Goal: Task Accomplishment & Management: Manage account settings

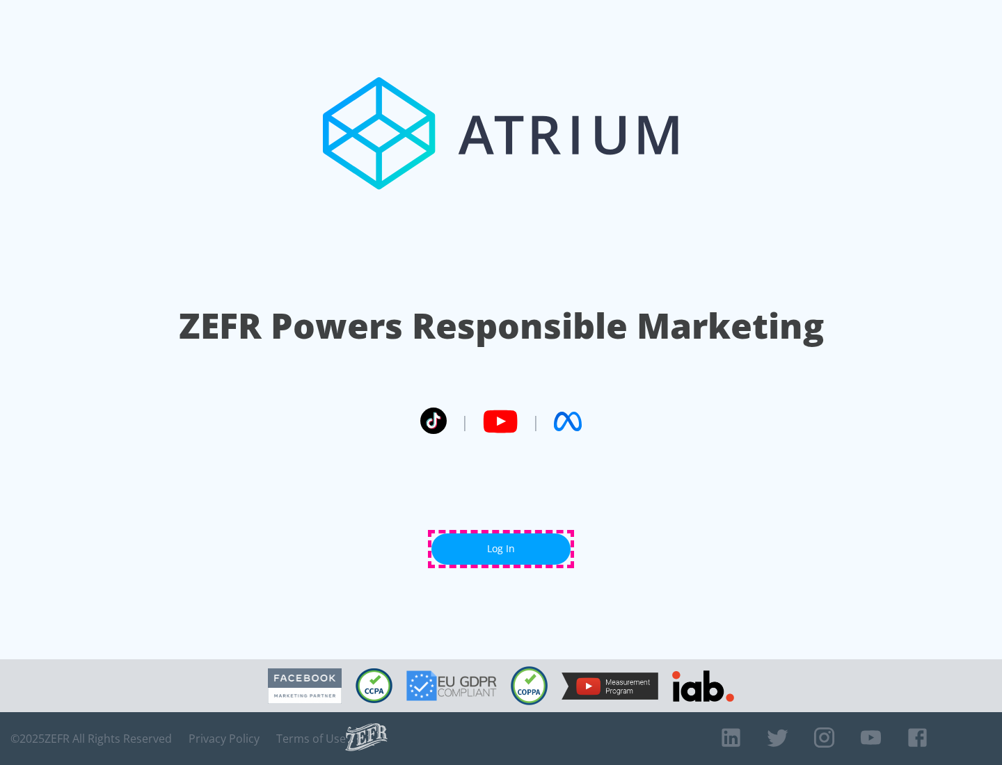
click at [501, 549] on link "Log In" at bounding box center [500, 549] width 139 height 31
